Goal: Task Accomplishment & Management: Manage account settings

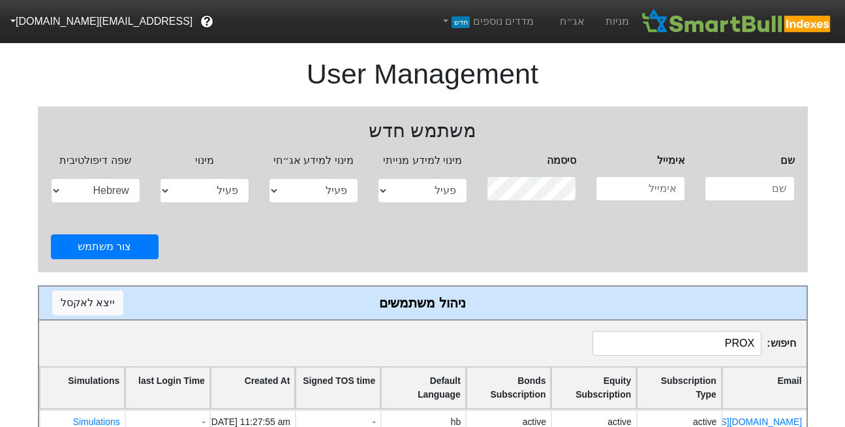
select select "active"
select select "hb"
click at [623, 21] on link "מניות" at bounding box center [617, 21] width 44 height 43
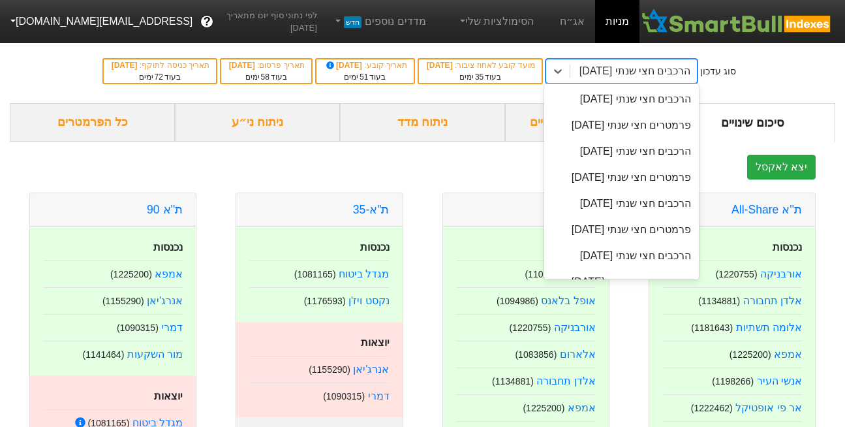
click at [676, 71] on div "הרכבים חצי שנתי [DATE]" at bounding box center [636, 71] width 112 height 16
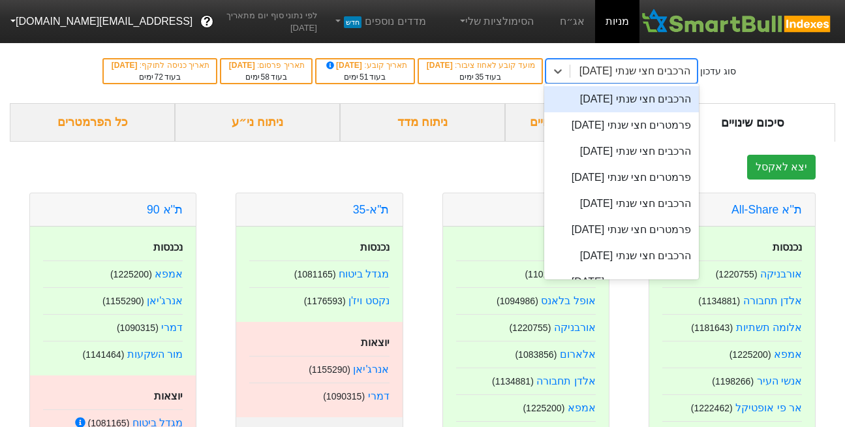
click at [659, 99] on div "הרכבים חצי שנתי [DATE]" at bounding box center [622, 99] width 155 height 26
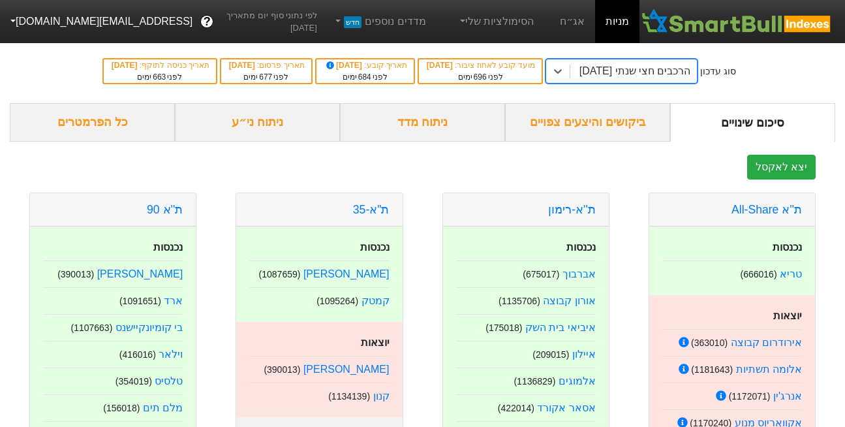
click at [602, 125] on div "ביקושים והיצעים צפויים" at bounding box center [587, 122] width 165 height 39
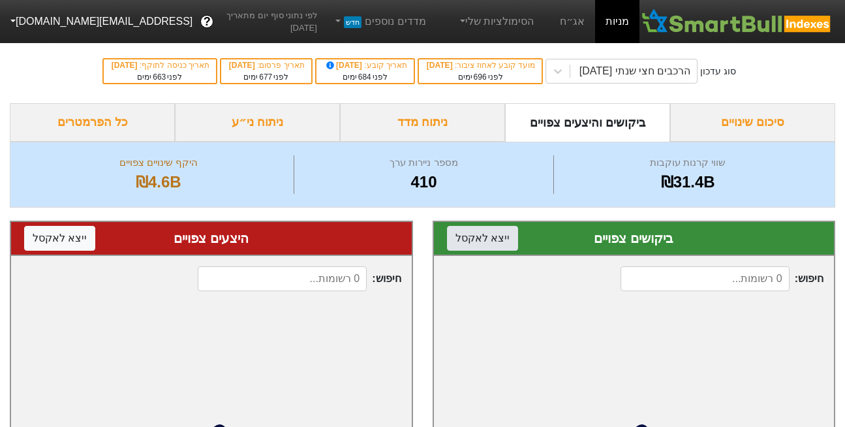
click at [467, 240] on button "ייצא ל אקסל" at bounding box center [482, 238] width 71 height 25
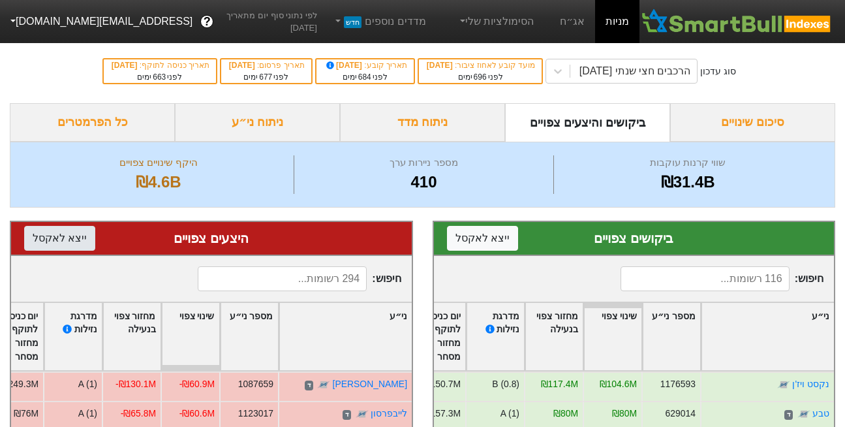
click at [39, 238] on button "ייצא ל אקסל" at bounding box center [59, 238] width 71 height 25
click at [665, 67] on div "הרכבים חצי שנתי [DATE]" at bounding box center [636, 71] width 112 height 16
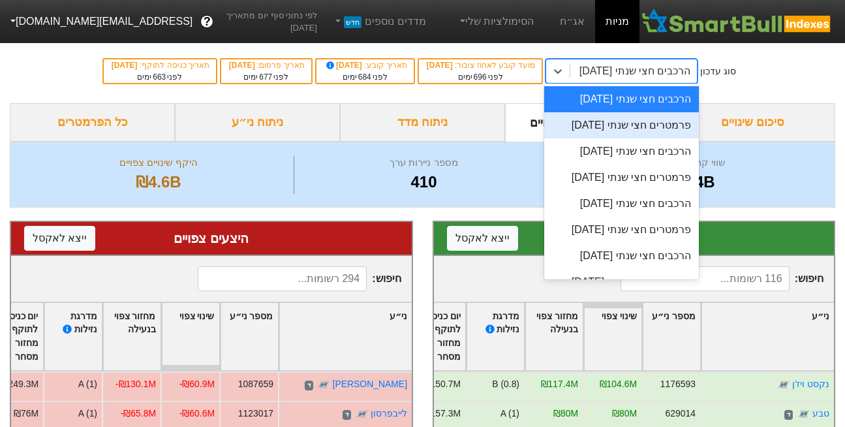
click at [647, 134] on div "פרמטרים חצי שנתי [DATE]" at bounding box center [622, 125] width 155 height 26
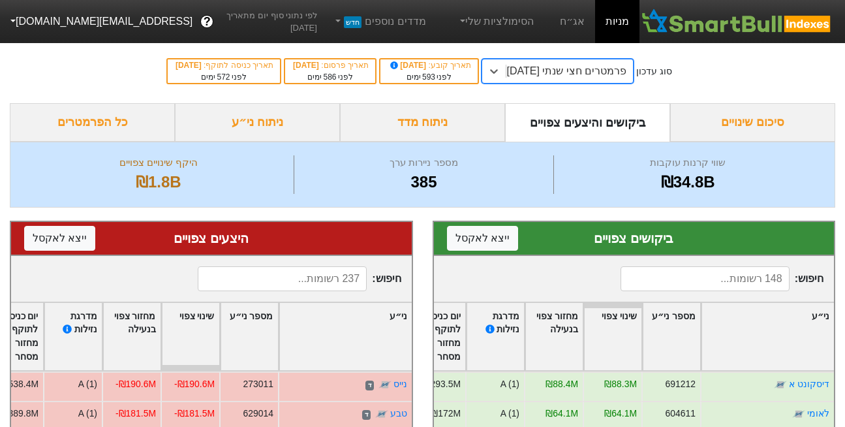
click at [562, 77] on div "פרמטרים חצי שנתי [DATE]" at bounding box center [567, 71] width 120 height 16
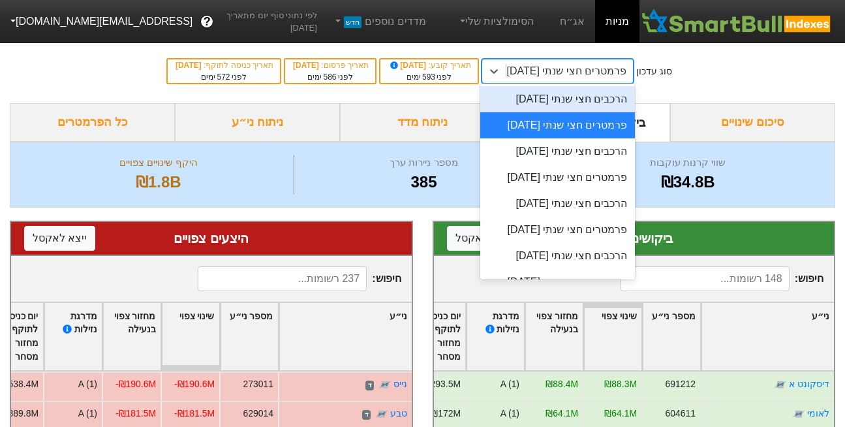
click at [567, 108] on div "הרכבים חצי שנתי [DATE]" at bounding box center [558, 99] width 155 height 26
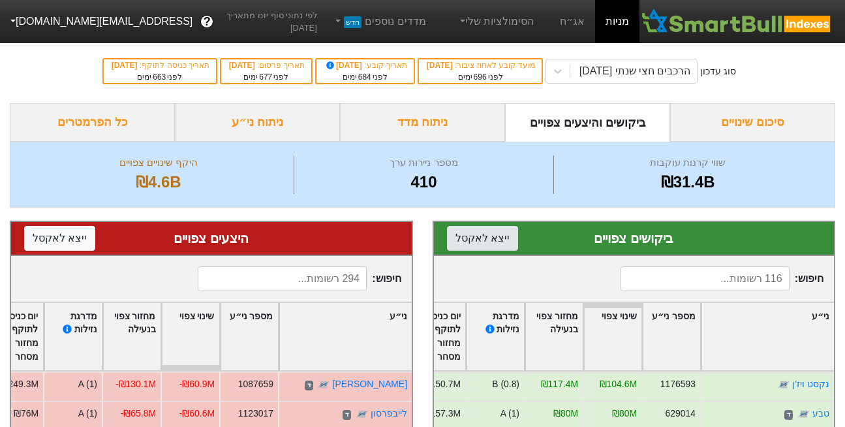
click at [464, 238] on button "ייצא ל אקסל" at bounding box center [482, 238] width 71 height 25
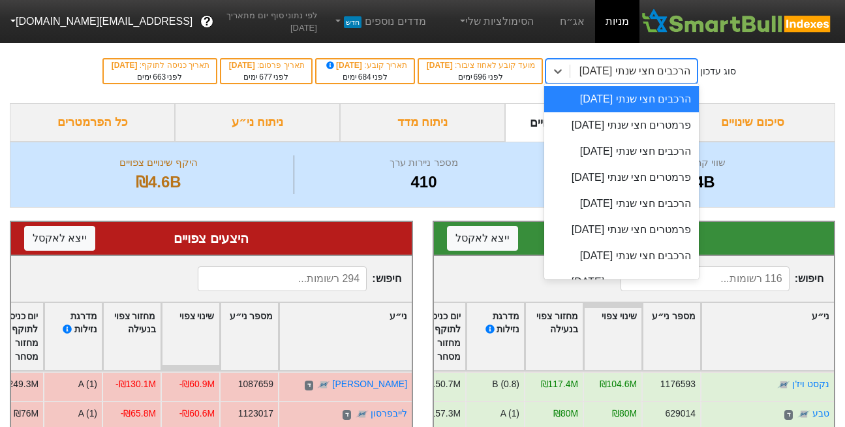
click at [645, 71] on div "הרכבים חצי שנתי [DATE]" at bounding box center [636, 71] width 112 height 16
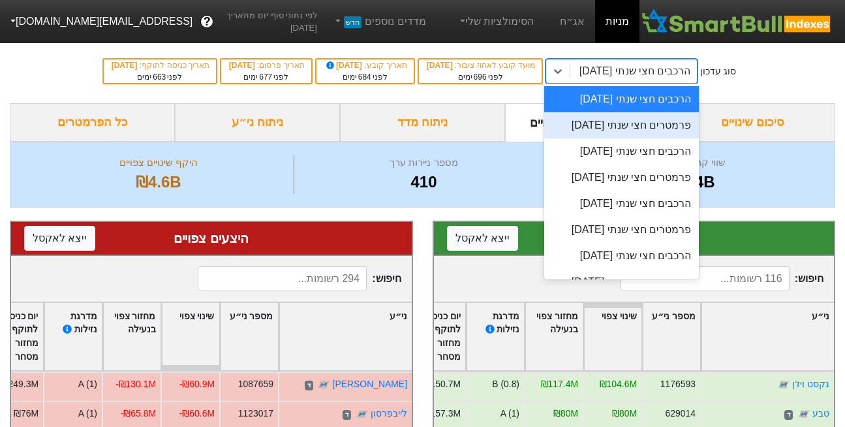
click at [656, 138] on div "פרמטרים חצי שנתי [DATE]" at bounding box center [622, 125] width 155 height 26
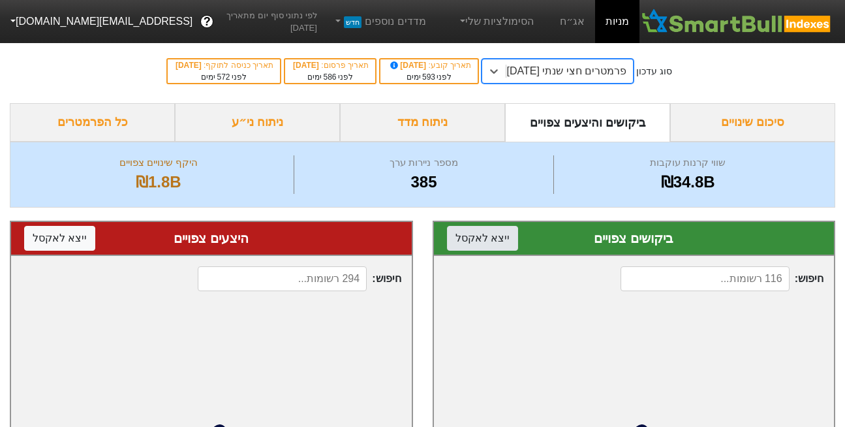
click at [462, 242] on button "ייצא ל אקסל" at bounding box center [482, 238] width 71 height 25
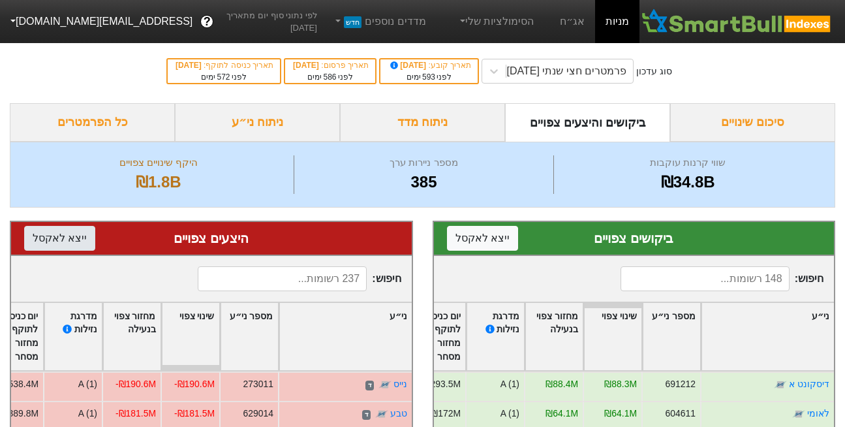
click at [74, 239] on button "ייצא ל אקסל" at bounding box center [59, 238] width 71 height 25
click at [604, 72] on div "פרמטרים חצי שנתי [DATE]" at bounding box center [567, 71] width 120 height 16
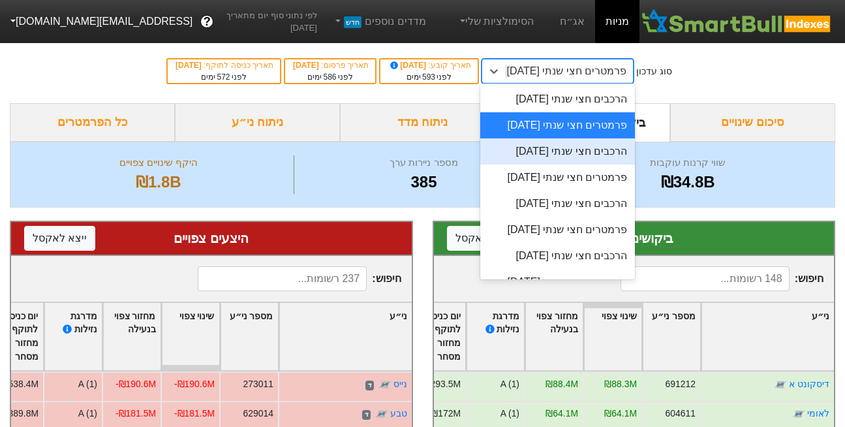
click at [586, 165] on div "הרכבים חצי שנתי [DATE]" at bounding box center [558, 151] width 155 height 26
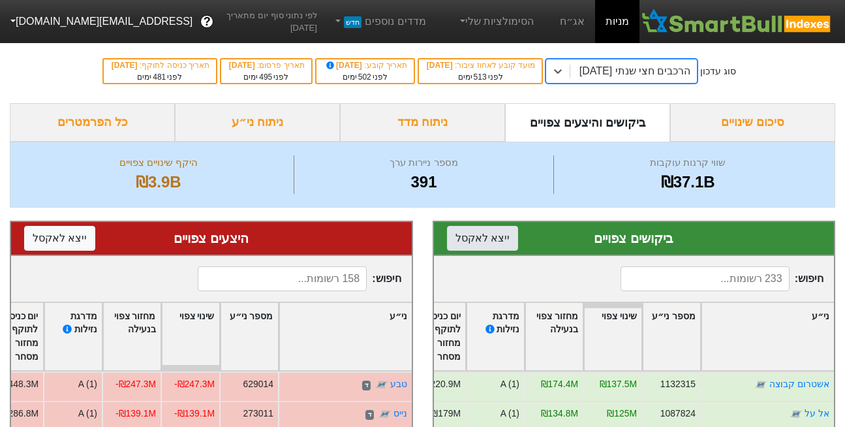
click at [478, 236] on button "ייצא ל אקסל" at bounding box center [482, 238] width 71 height 25
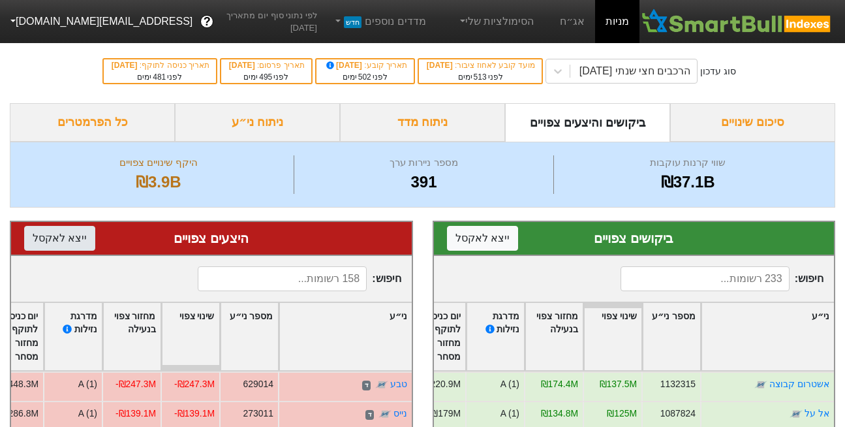
click at [51, 240] on button "ייצא ל אקסל" at bounding box center [59, 238] width 71 height 25
click at [620, 71] on div "הרכבים חצי שנתי [DATE]" at bounding box center [636, 71] width 112 height 16
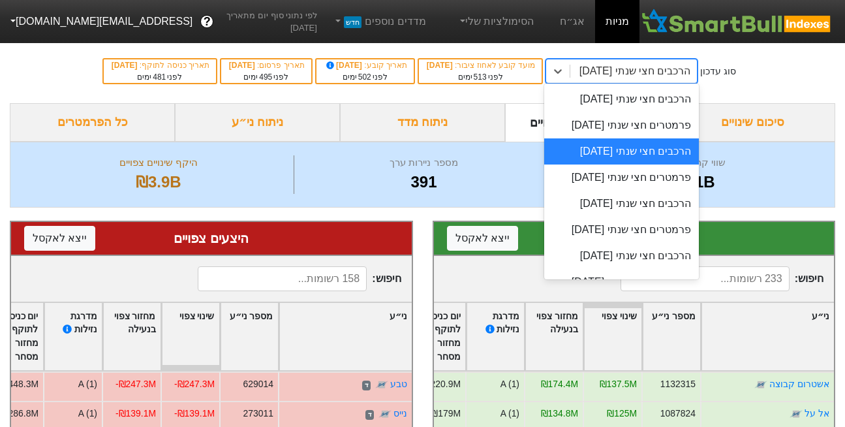
click at [613, 76] on div "הרכבים חצי שנתי [DATE]" at bounding box center [636, 71] width 112 height 16
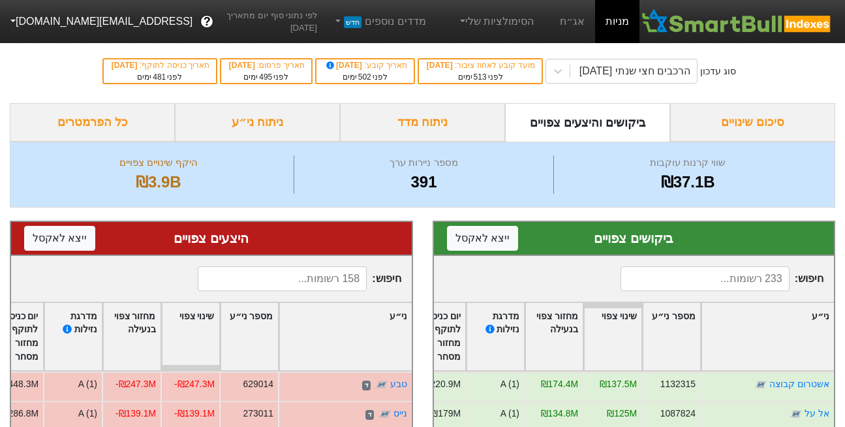
click at [633, 84] on div "סוג עדכון הרכבים חצי שנתי [DATE] מועד קובע לאחוז ציבור : [DATE] לפני 513 ימים ת…" at bounding box center [422, 71] width 845 height 64
click at [634, 70] on div "הרכבים חצי שנתי [DATE]" at bounding box center [636, 71] width 112 height 16
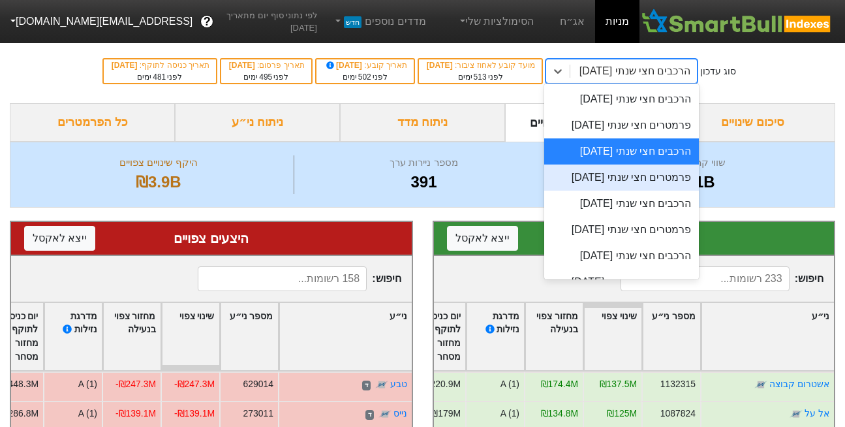
click at [674, 191] on div "פרמטרים חצי שנתי [DATE]" at bounding box center [622, 178] width 155 height 26
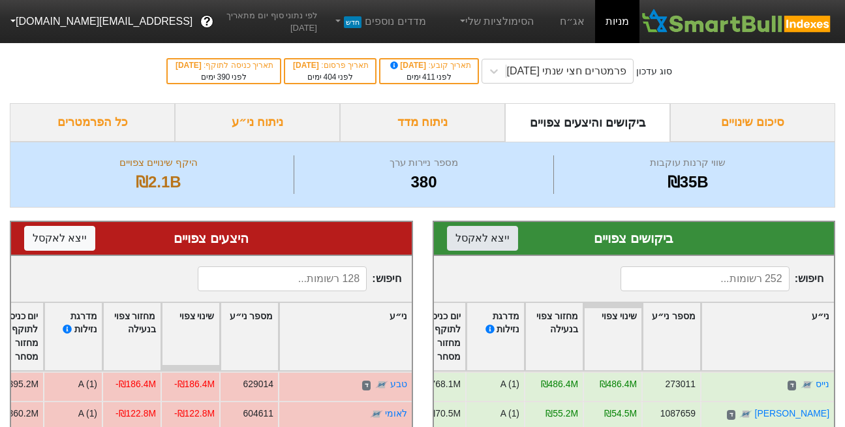
click at [467, 233] on button "ייצא ל אקסל" at bounding box center [482, 238] width 71 height 25
click at [65, 242] on button "ייצא ל אקסל" at bounding box center [59, 238] width 71 height 25
click at [620, 68] on div "פרמטרים חצי שנתי [DATE]" at bounding box center [567, 71] width 120 height 16
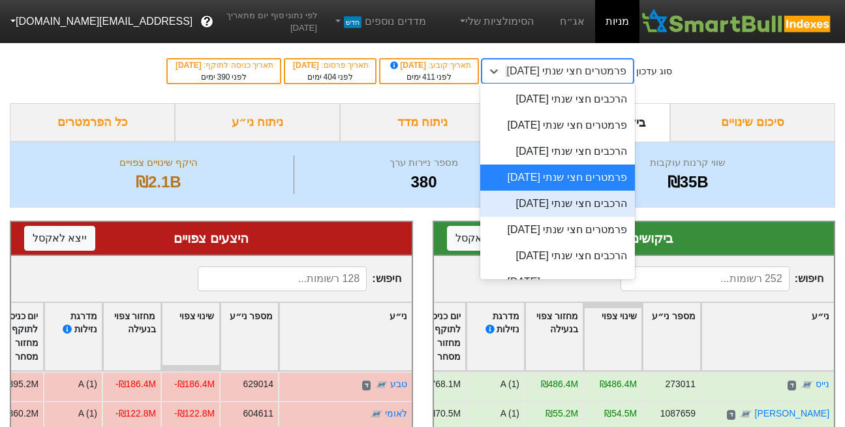
click at [584, 217] on div "הרכבים חצי שנתי [DATE]" at bounding box center [558, 204] width 155 height 26
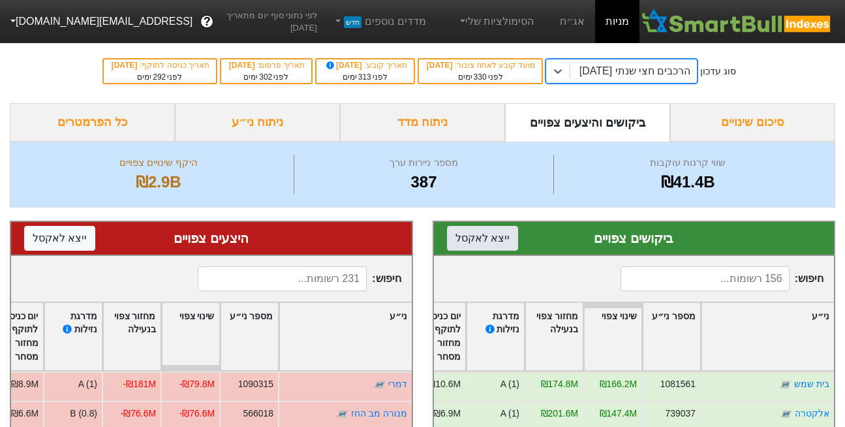
click at [471, 232] on button "ייצא ל אקסל" at bounding box center [482, 238] width 71 height 25
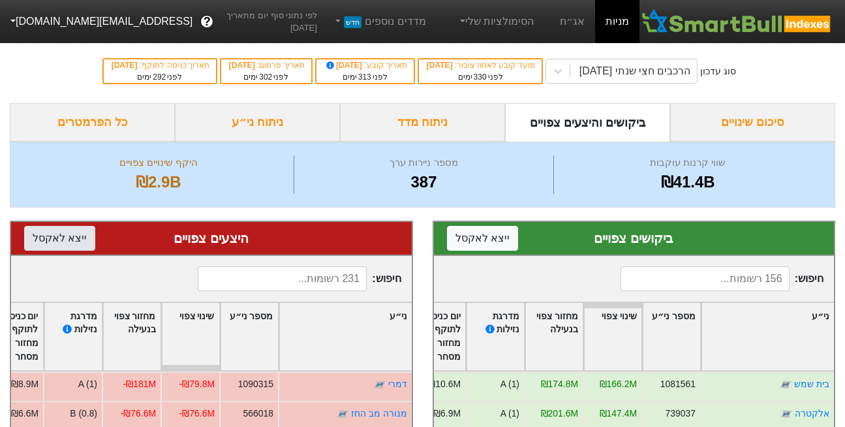
click at [55, 242] on button "ייצא ל אקסל" at bounding box center [59, 238] width 71 height 25
click at [645, 72] on div "הרכבים חצי שנתי [DATE]" at bounding box center [636, 71] width 112 height 16
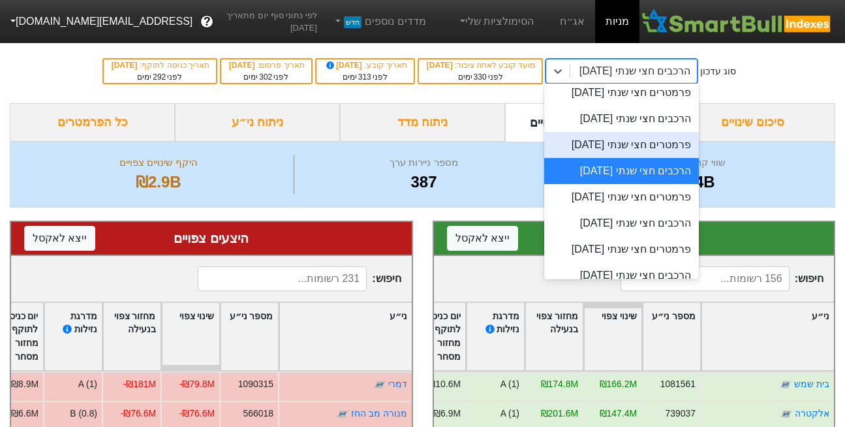
scroll to position [33, 0]
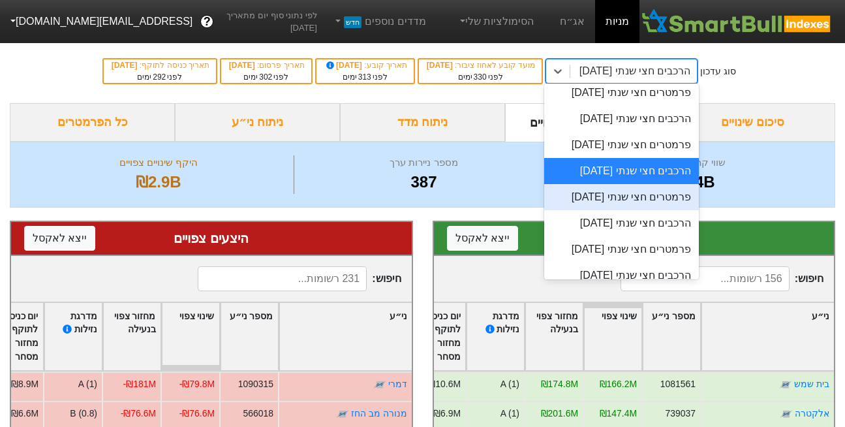
click at [676, 210] on div "פרמטרים חצי שנתי [DATE]" at bounding box center [622, 197] width 155 height 26
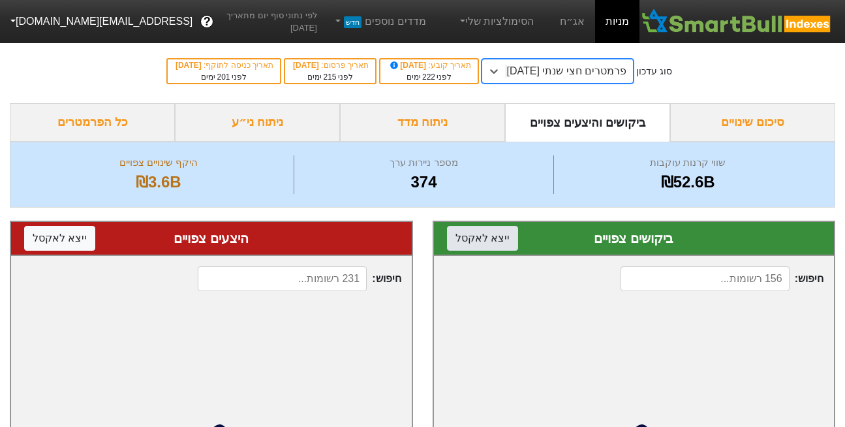
click at [476, 240] on button "ייצא ל אקסל" at bounding box center [482, 238] width 71 height 25
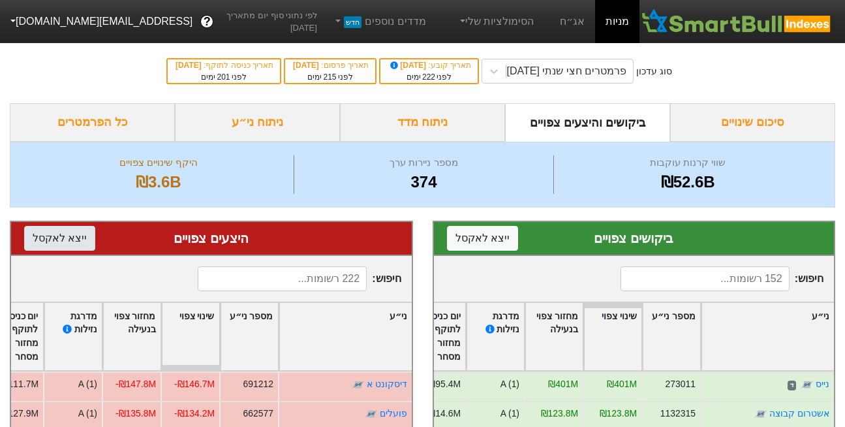
click at [41, 245] on button "ייצא ל אקסל" at bounding box center [59, 238] width 71 height 25
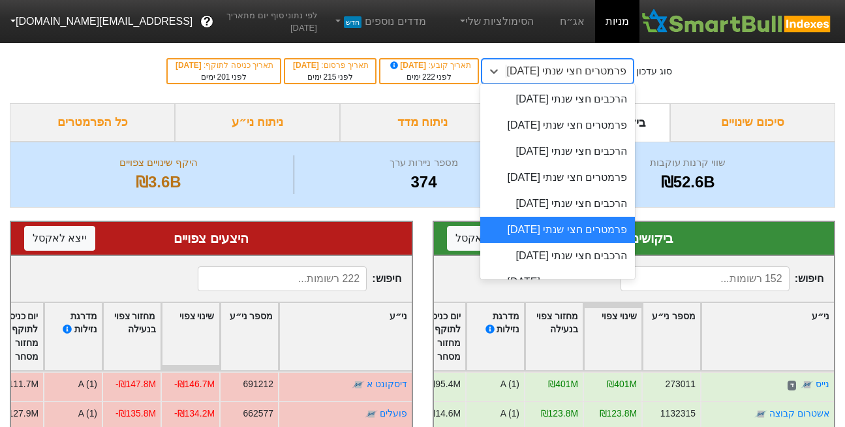
click at [618, 69] on div "פרמטרים חצי שנתי [DATE]" at bounding box center [567, 71] width 120 height 16
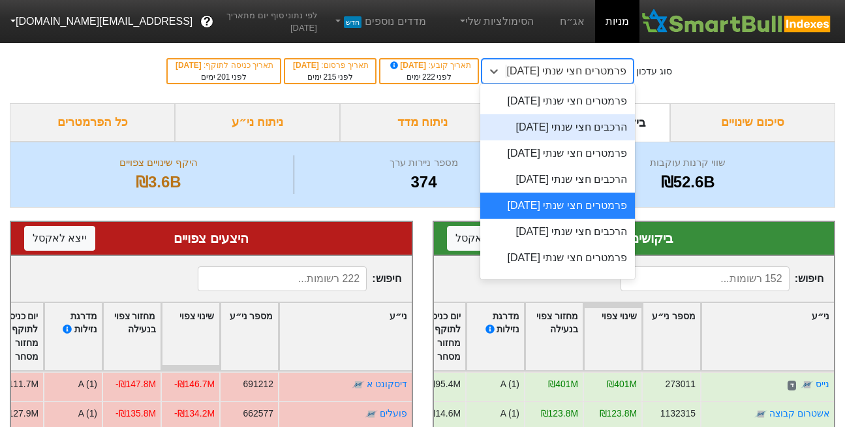
click at [601, 140] on div "הרכבים חצי שנתי [DATE]" at bounding box center [558, 127] width 155 height 26
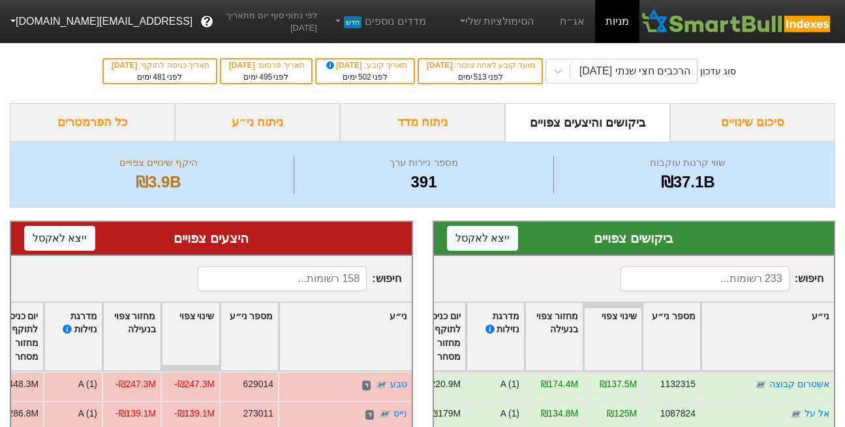
click at [800, 76] on div "סוג עדכון הרכבים חצי שנתי [DATE] מועד קובע לאחוז ציבור : [DATE] לפני 513 ימים ת…" at bounding box center [422, 71] width 845 height 64
click at [466, 234] on button "ייצא ל אקסל" at bounding box center [482, 238] width 71 height 25
click at [55, 236] on button "ייצא ל אקסל" at bounding box center [59, 238] width 71 height 25
click at [680, 61] on div "הרכבים חצי שנתי [DATE]" at bounding box center [634, 71] width 127 height 24
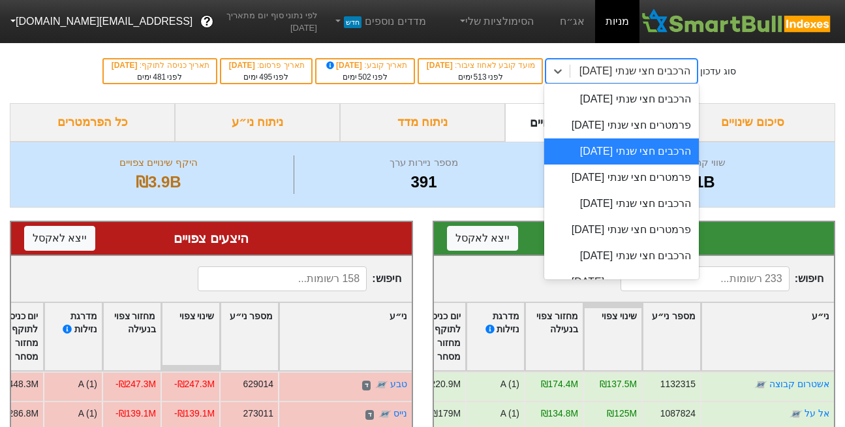
click at [780, 54] on div "סוג עדכון option הרכבים חצי שנתי [DATE], selected. option הרכבים חצי שנתי [DATE…" at bounding box center [422, 71] width 845 height 64
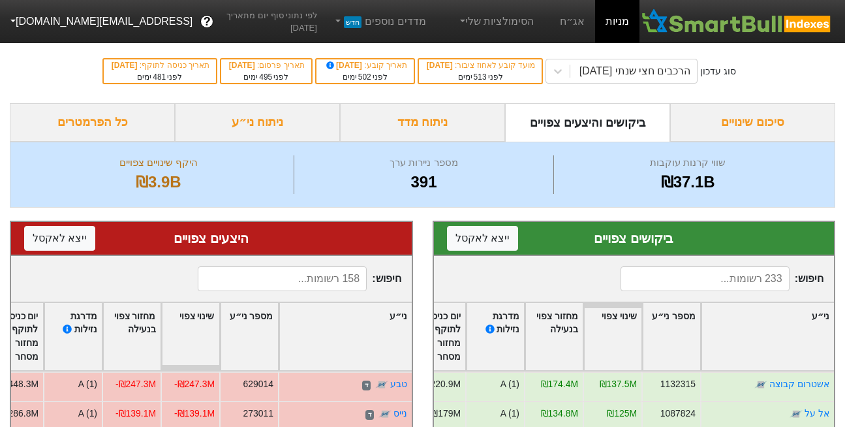
click at [41, 16] on button "[EMAIL_ADDRESS][DOMAIN_NAME]" at bounding box center [100, 22] width 200 height 24
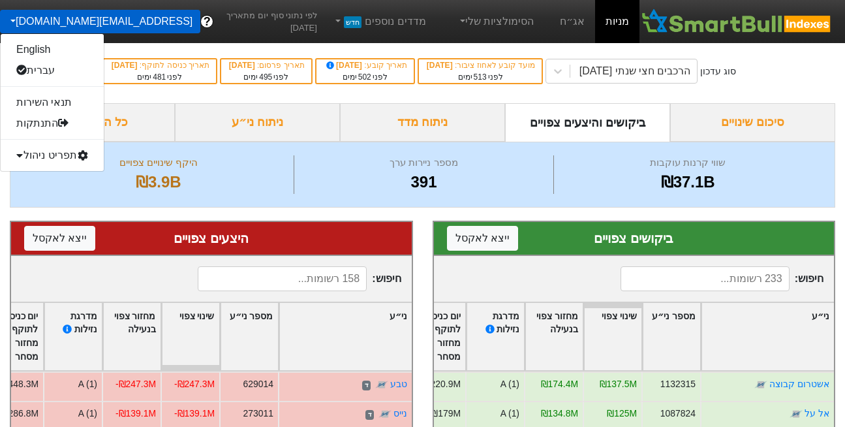
click at [55, 152] on div "תפריט ניהול" at bounding box center [52, 155] width 103 height 21
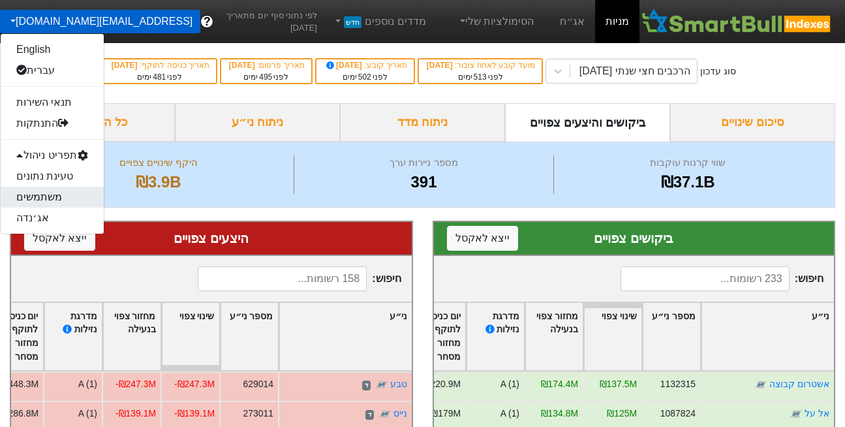
click at [48, 199] on link "משתמשים" at bounding box center [52, 197] width 103 height 21
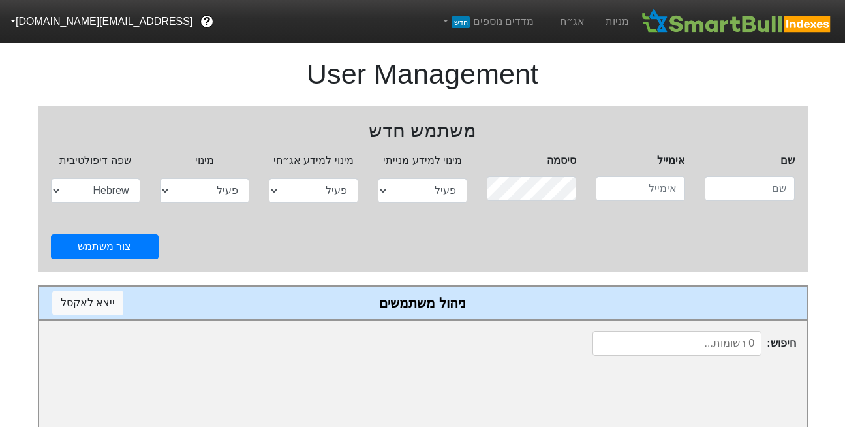
select select "active"
select select "hb"
type input "[EMAIL_ADDRESS][DOMAIN_NAME]"
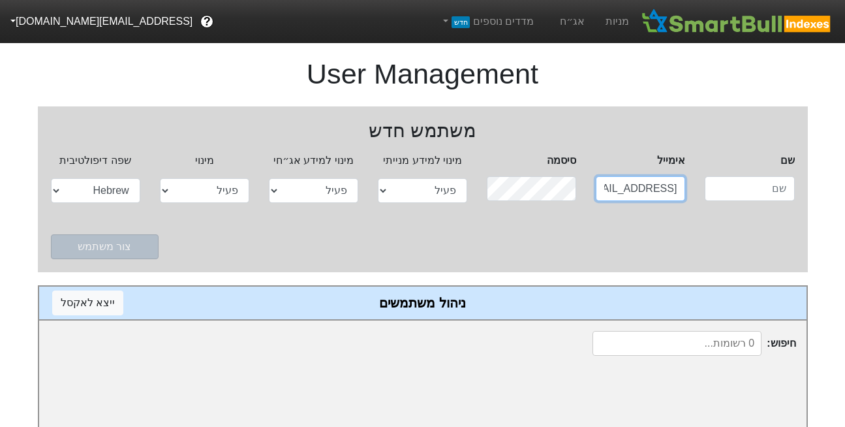
scroll to position [0, -33]
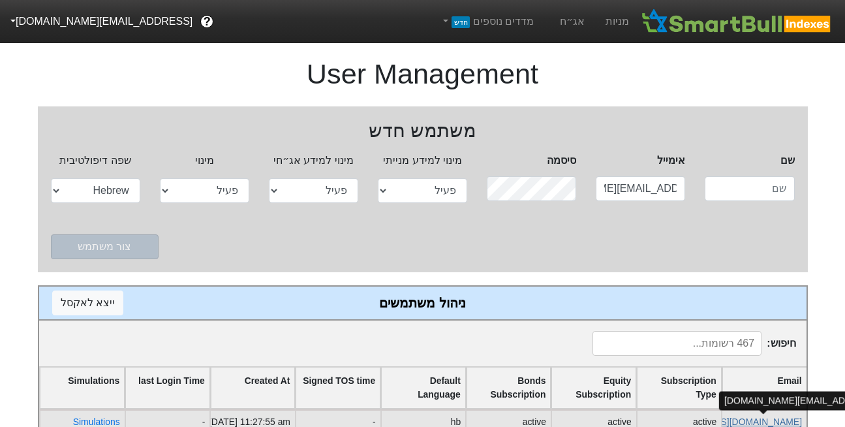
click at [744, 424] on link "[EMAIL_ADDRESS][DOMAIN_NAME]" at bounding box center [725, 422] width 154 height 10
select select "active"
select select "hb"
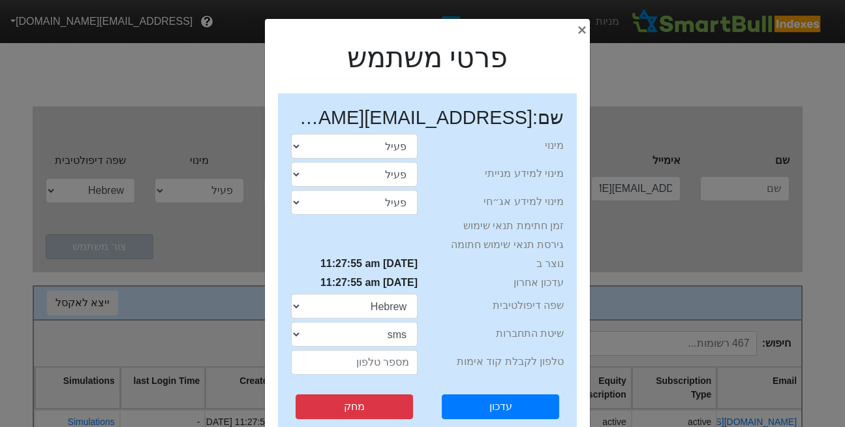
scroll to position [0, 0]
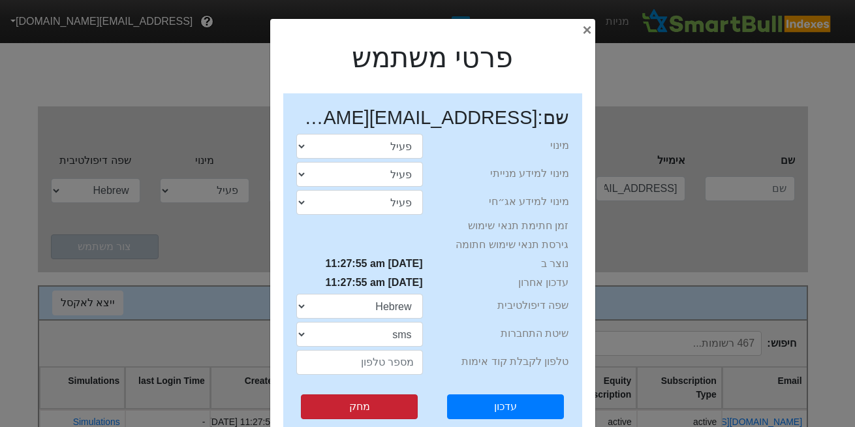
click at [375, 408] on button "מחק" at bounding box center [359, 406] width 117 height 25
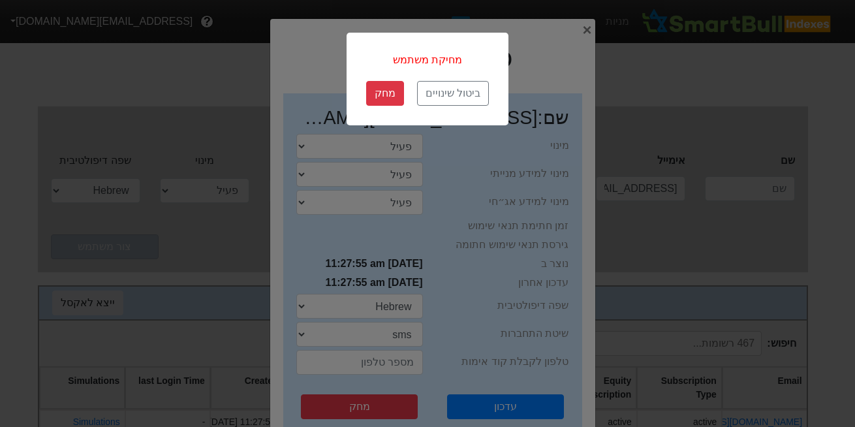
click at [376, 94] on button "מחק" at bounding box center [385, 93] width 38 height 25
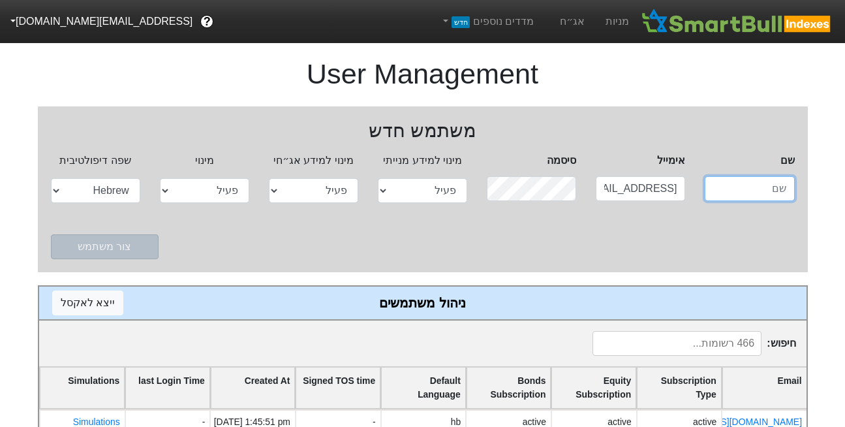
click at [733, 189] on input "text" at bounding box center [749, 188] width 89 height 25
paste input "alona@proxima.co.il"
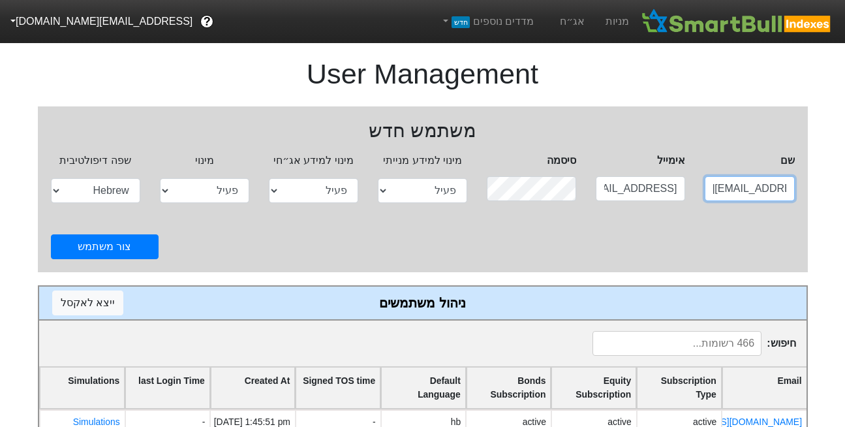
type input "alona@proxima.co.il"
paste input "alona@proxima"
type input "alona@proxima.co.il"
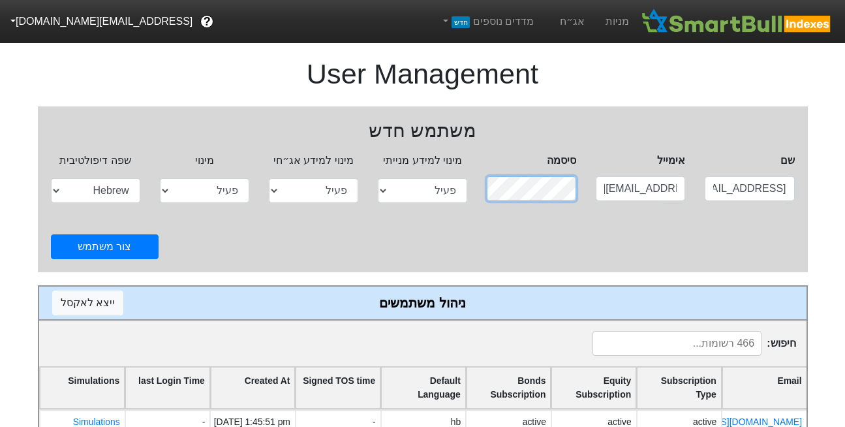
scroll to position [0, 0]
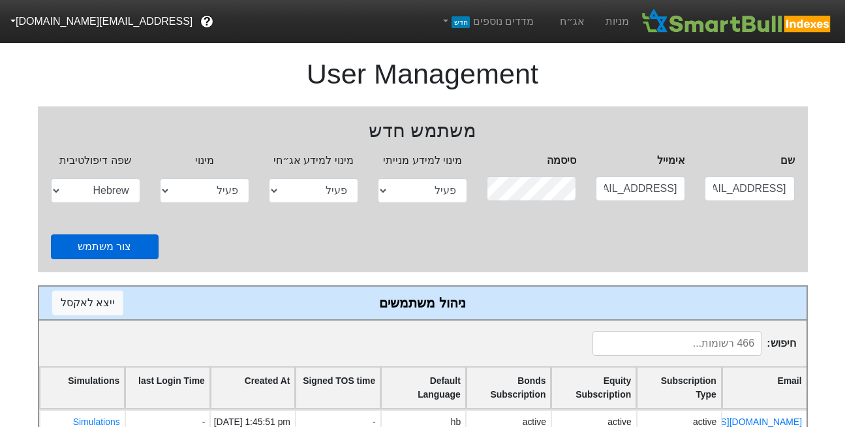
click at [106, 245] on button "צור משתמש" at bounding box center [105, 246] width 108 height 25
